Goal: Task Accomplishment & Management: Manage account settings

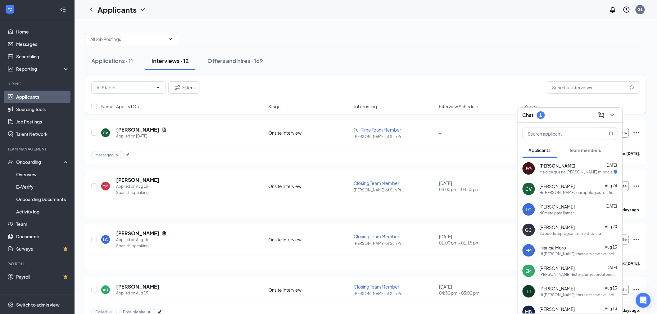
click at [582, 194] on div "Hi [PERSON_NAME], our apologies for the delay in response. If you are still con…" at bounding box center [579, 192] width 78 height 5
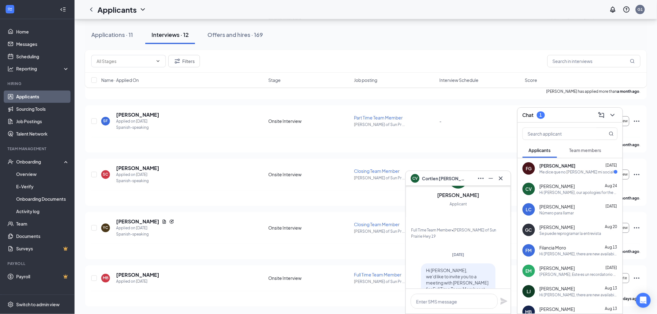
scroll to position [-336, 0]
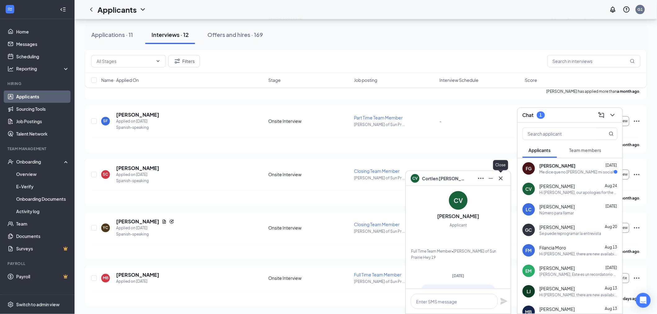
click at [500, 179] on icon "Cross" at bounding box center [501, 178] width 4 height 4
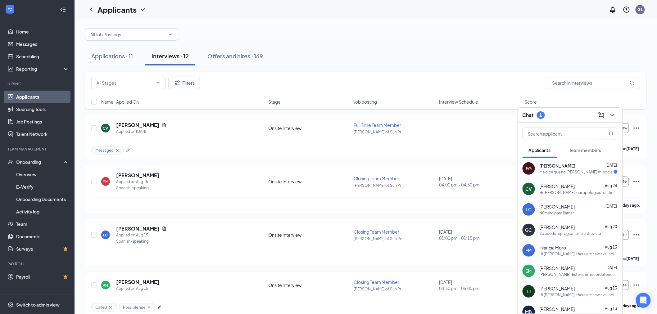
scroll to position [0, 0]
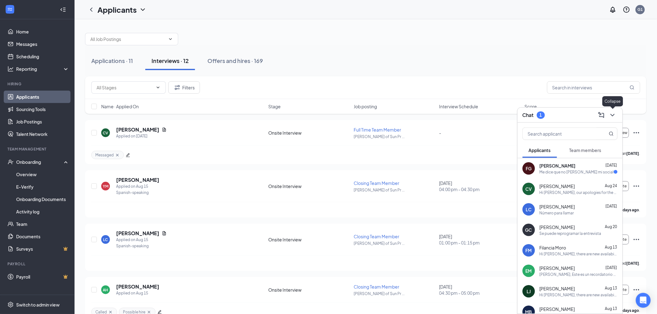
click at [616, 117] on button at bounding box center [613, 115] width 10 height 10
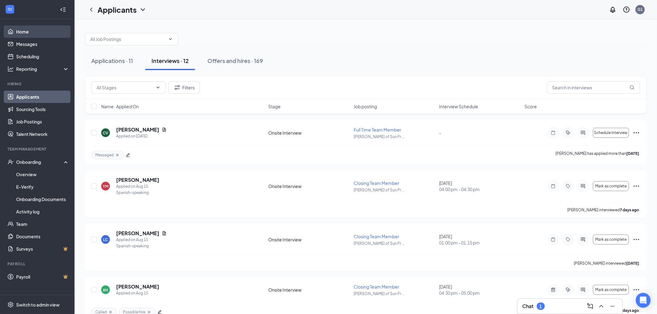
click at [39, 29] on link "Home" at bounding box center [42, 31] width 53 height 12
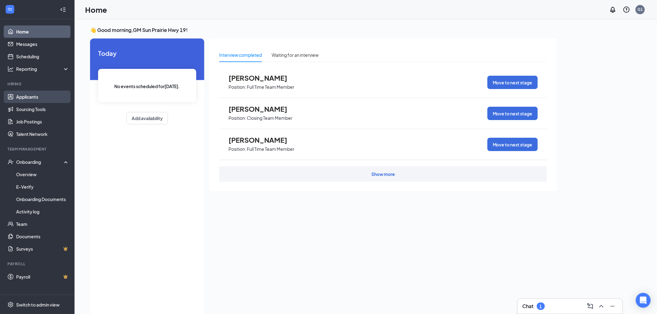
click at [39, 99] on link "Applicants" at bounding box center [42, 97] width 53 height 12
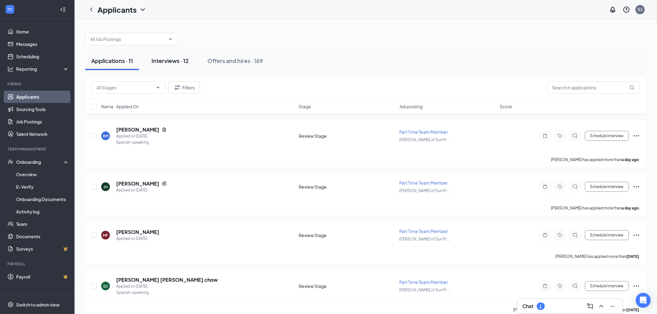
click at [170, 57] on div "Interviews · 12" at bounding box center [170, 61] width 37 height 8
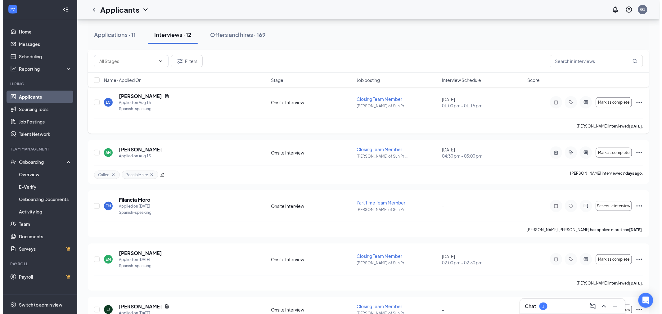
scroll to position [138, 0]
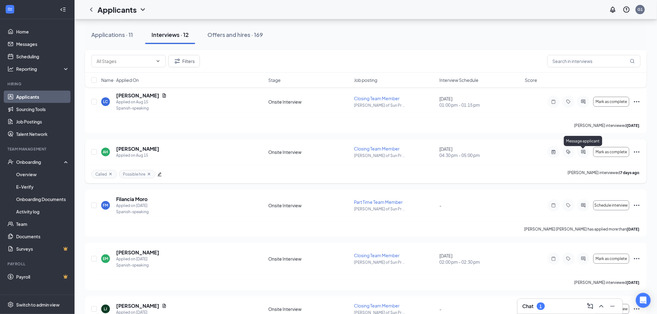
click at [585, 151] on icon "ActiveChat" at bounding box center [583, 152] width 7 height 5
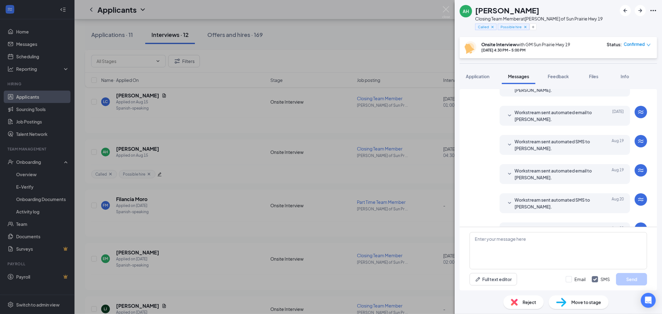
scroll to position [133, 0]
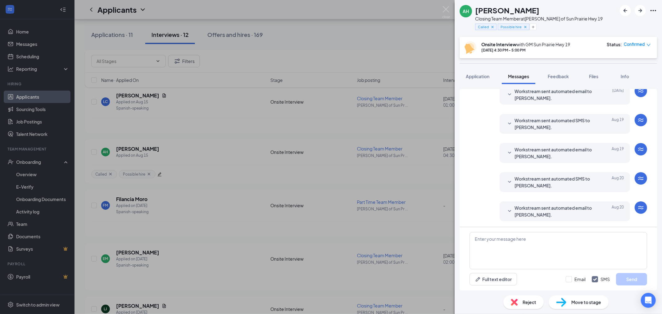
click at [294, 163] on div "AH [PERSON_NAME] Closing Team Member at [PERSON_NAME] of Sun Prairie Hwy 19 Cal…" at bounding box center [331, 157] width 662 height 314
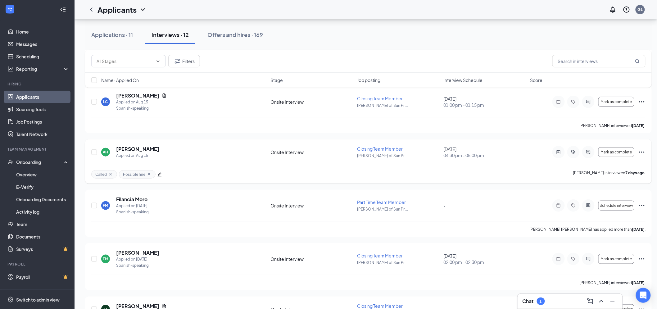
click at [590, 153] on icon "ActiveChat" at bounding box center [588, 152] width 7 height 5
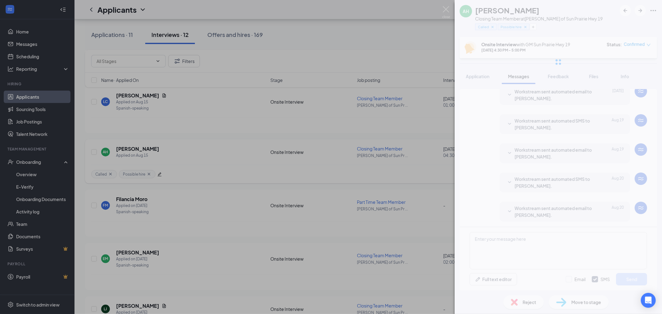
scroll to position [133, 0]
